Goal: Find specific page/section: Find specific page/section

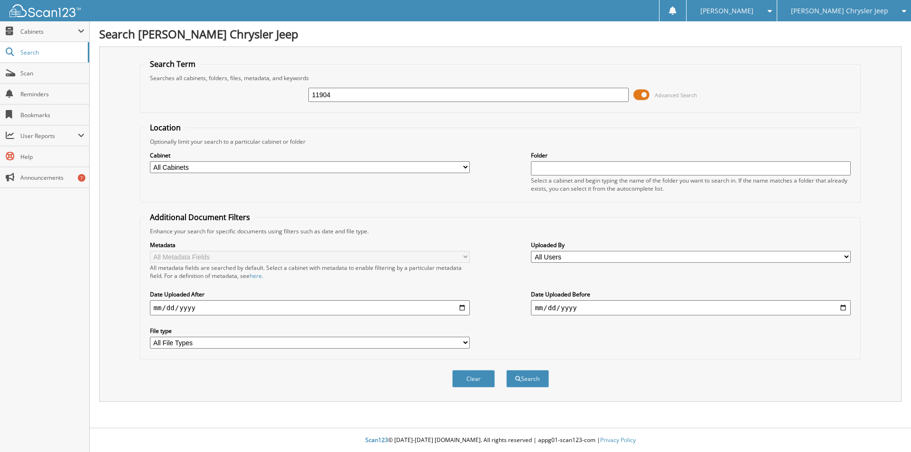
click at [313, 97] on input "11904" at bounding box center [468, 95] width 320 height 14
type input "111904"
click at [530, 378] on button "Search" at bounding box center [527, 379] width 43 height 18
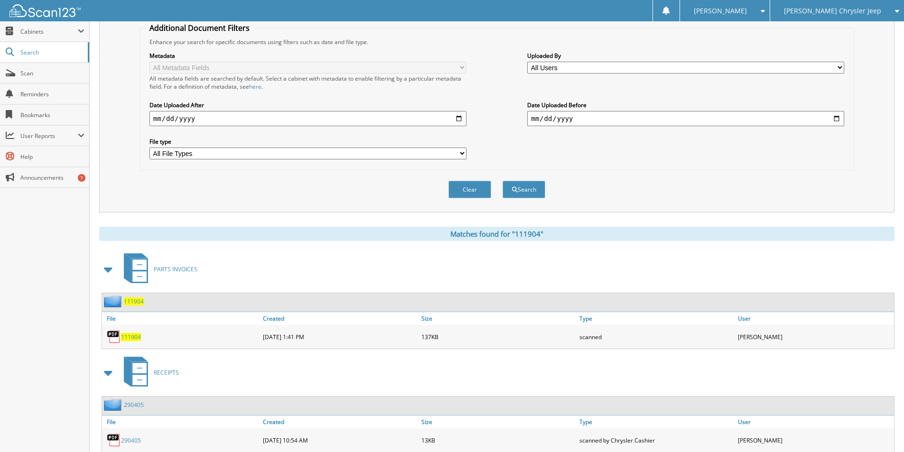
scroll to position [190, 0]
click at [129, 336] on span "111904" at bounding box center [131, 337] width 20 height 8
click at [765, 10] on div "[PERSON_NAME]" at bounding box center [725, 10] width 80 height 21
